Goal: Book appointment/travel/reservation

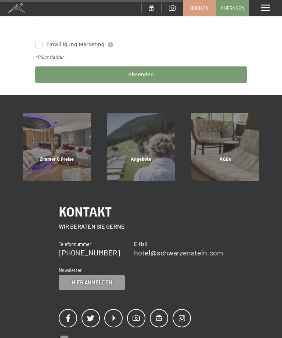
scroll to position [340, 0]
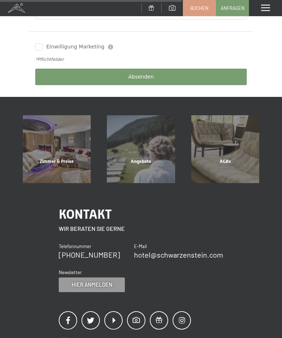
click at [150, 159] on div "Angebote" at bounding box center [141, 170] width 84 height 25
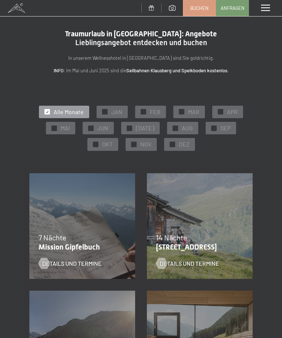
click at [107, 143] on span "OKT" at bounding box center [107, 144] width 11 height 8
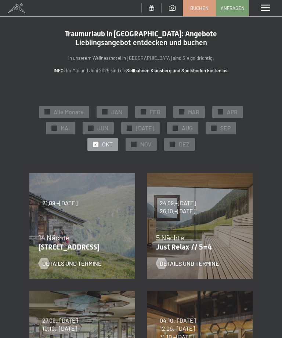
click at [210, 244] on p "Just Relax // 5=4" at bounding box center [198, 247] width 84 height 9
click at [178, 247] on p "Just Relax // 5=4" at bounding box center [198, 247] width 84 height 9
click at [205, 249] on div "Details und Termine" at bounding box center [195, 258] width 78 height 19
click at [182, 238] on span "5 Nächte" at bounding box center [170, 237] width 28 height 9
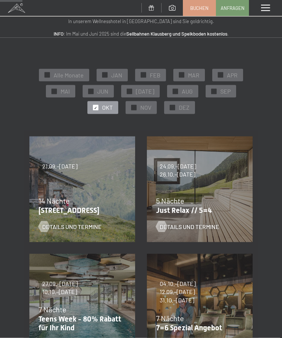
scroll to position [39, 0]
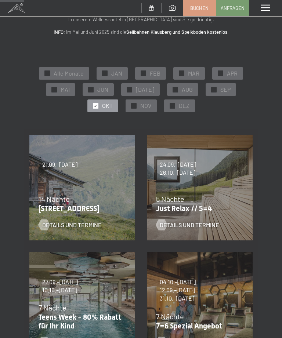
click at [199, 211] on div "Details und Termine" at bounding box center [195, 219] width 78 height 19
click at [168, 227] on span "Details und Termine" at bounding box center [190, 225] width 60 height 8
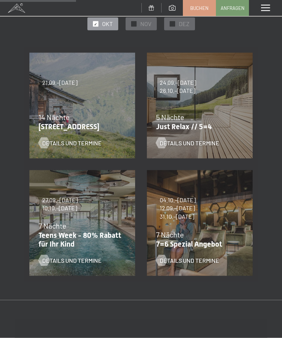
scroll to position [123, 0]
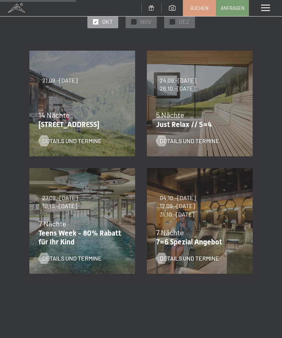
click at [202, 245] on div "Details und Termine" at bounding box center [195, 253] width 78 height 19
click at [165, 263] on div at bounding box center [161, 258] width 6 height 11
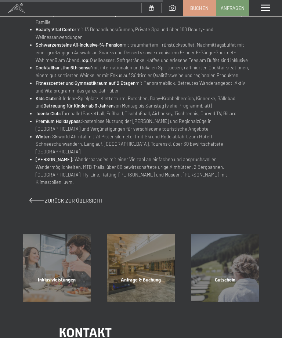
scroll to position [385, 0]
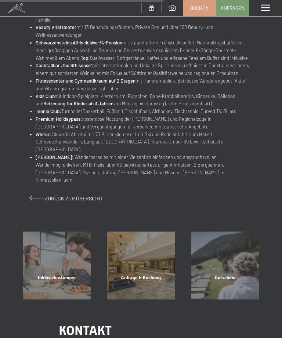
click at [71, 275] on div "Inklusivleistungen" at bounding box center [57, 287] width 84 height 25
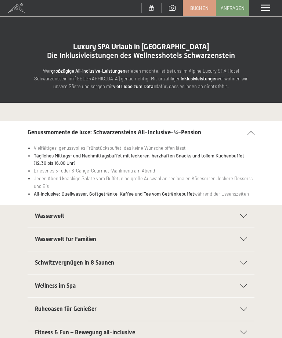
click at [252, 239] on section "Wasserwelt für Familien 25m Family Pool mit Wasserattraktionen und Whirlliegen …" at bounding box center [141, 240] width 227 height 24
click at [247, 239] on icon at bounding box center [243, 240] width 7 height 4
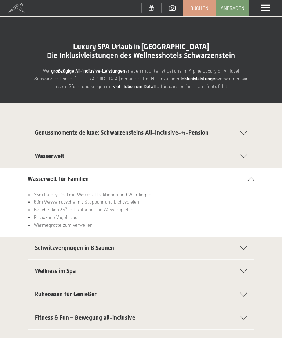
click at [254, 174] on div "Wasserwelt für Familien" at bounding box center [141, 179] width 227 height 23
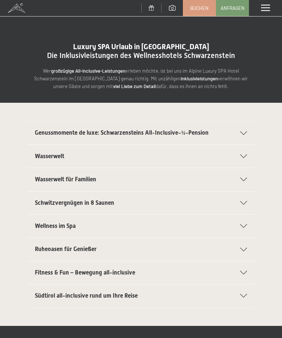
click at [247, 157] on icon at bounding box center [243, 157] width 7 height 4
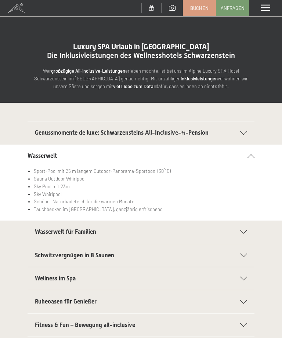
click at [253, 155] on icon at bounding box center [251, 156] width 7 height 4
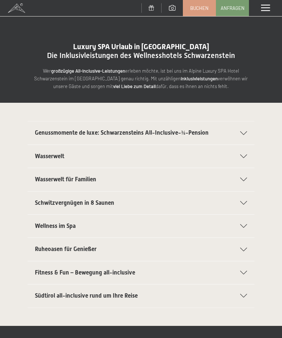
click at [270, 7] on div "Menü" at bounding box center [265, 8] width 33 height 16
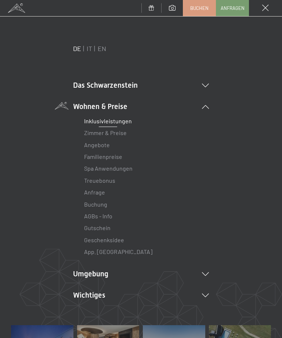
click at [123, 136] on link "Zimmer & Preise" at bounding box center [105, 132] width 43 height 7
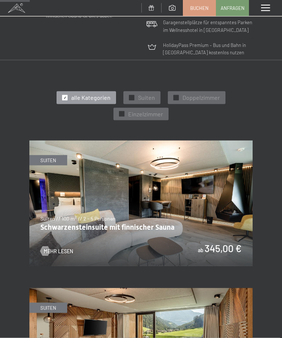
scroll to position [292, 0]
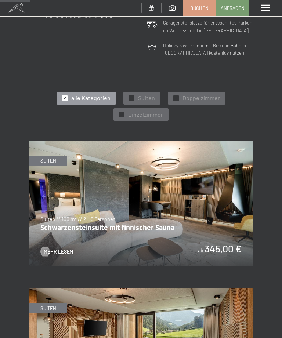
click at [52, 236] on img at bounding box center [140, 204] width 223 height 126
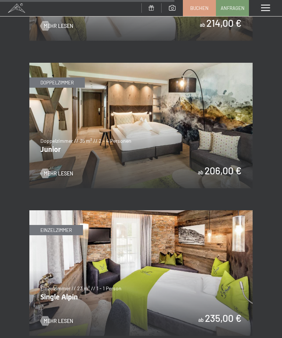
scroll to position [1687, 0]
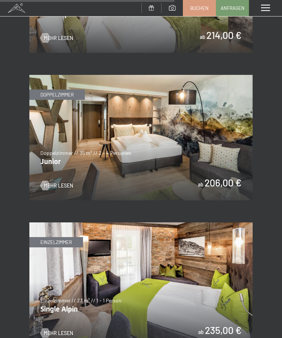
click at [48, 181] on div at bounding box center [46, 186] width 6 height 10
